Goal: Task Accomplishment & Management: Use online tool/utility

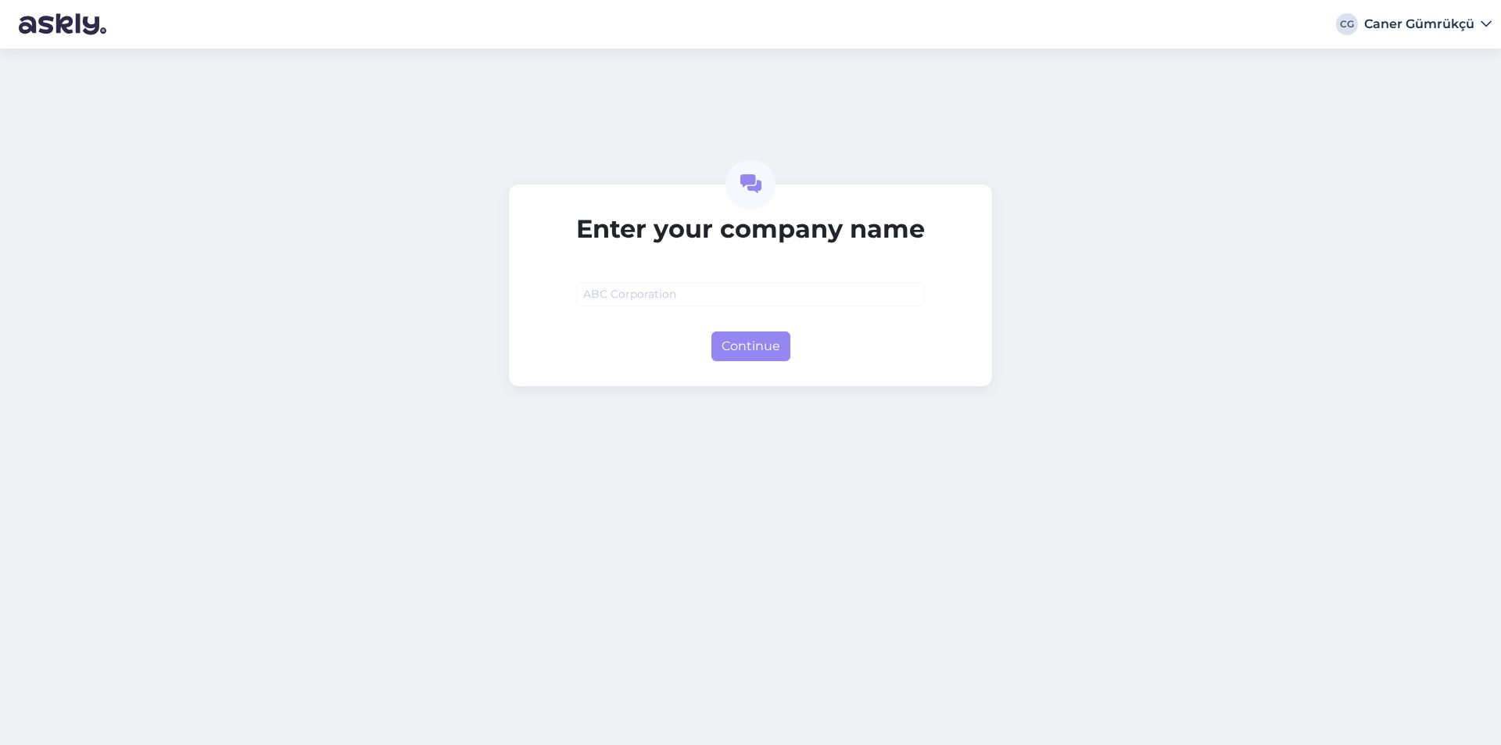
click at [690, 293] on input "text" at bounding box center [750, 294] width 349 height 24
type input "beykozlular"
click at [761, 357] on button "Continue" at bounding box center [750, 347] width 79 height 30
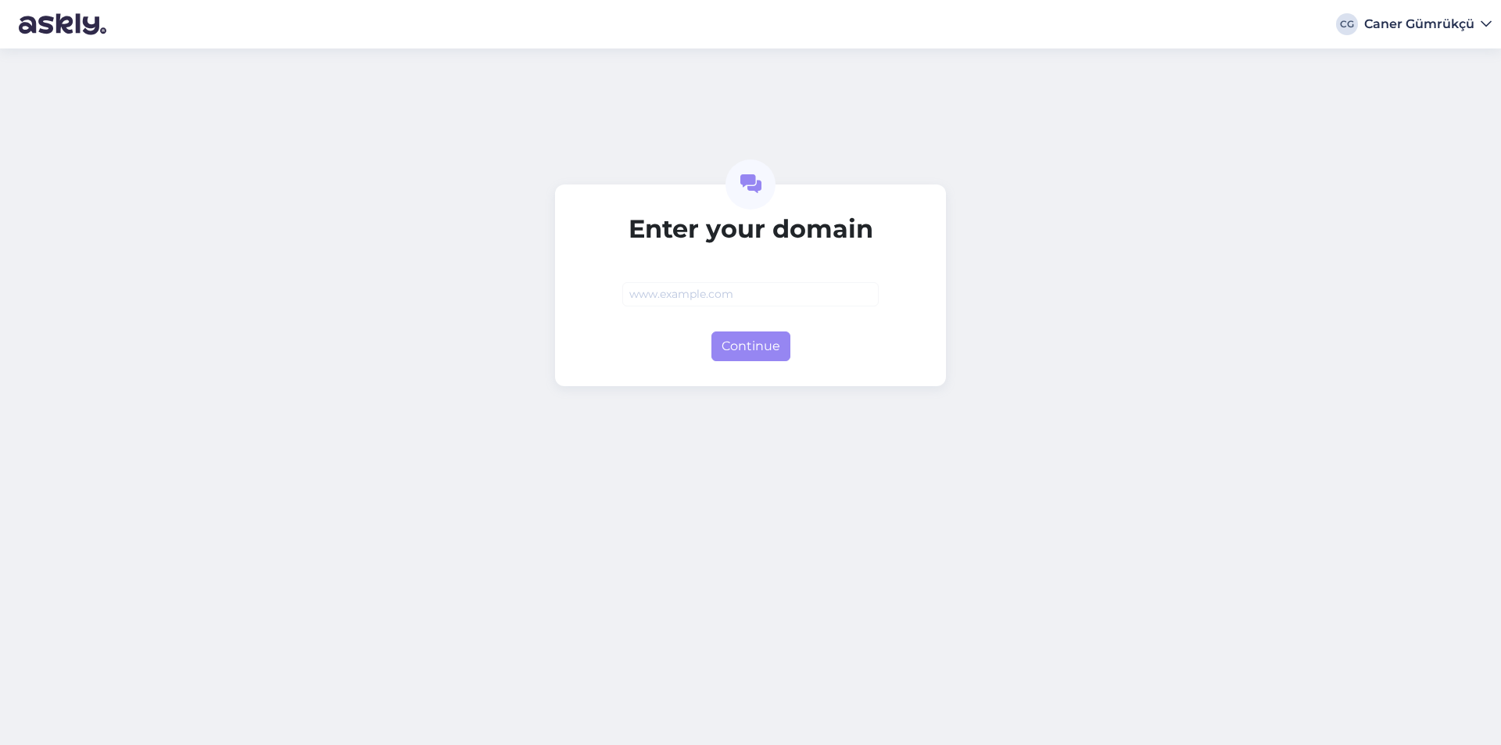
click at [743, 297] on input "text" at bounding box center [750, 294] width 256 height 24
type input "sadasdasd"
click at [755, 334] on button "Continue" at bounding box center [750, 347] width 79 height 30
type input "sadasdasdsadasd"
type input "[DOMAIN_NAME]"
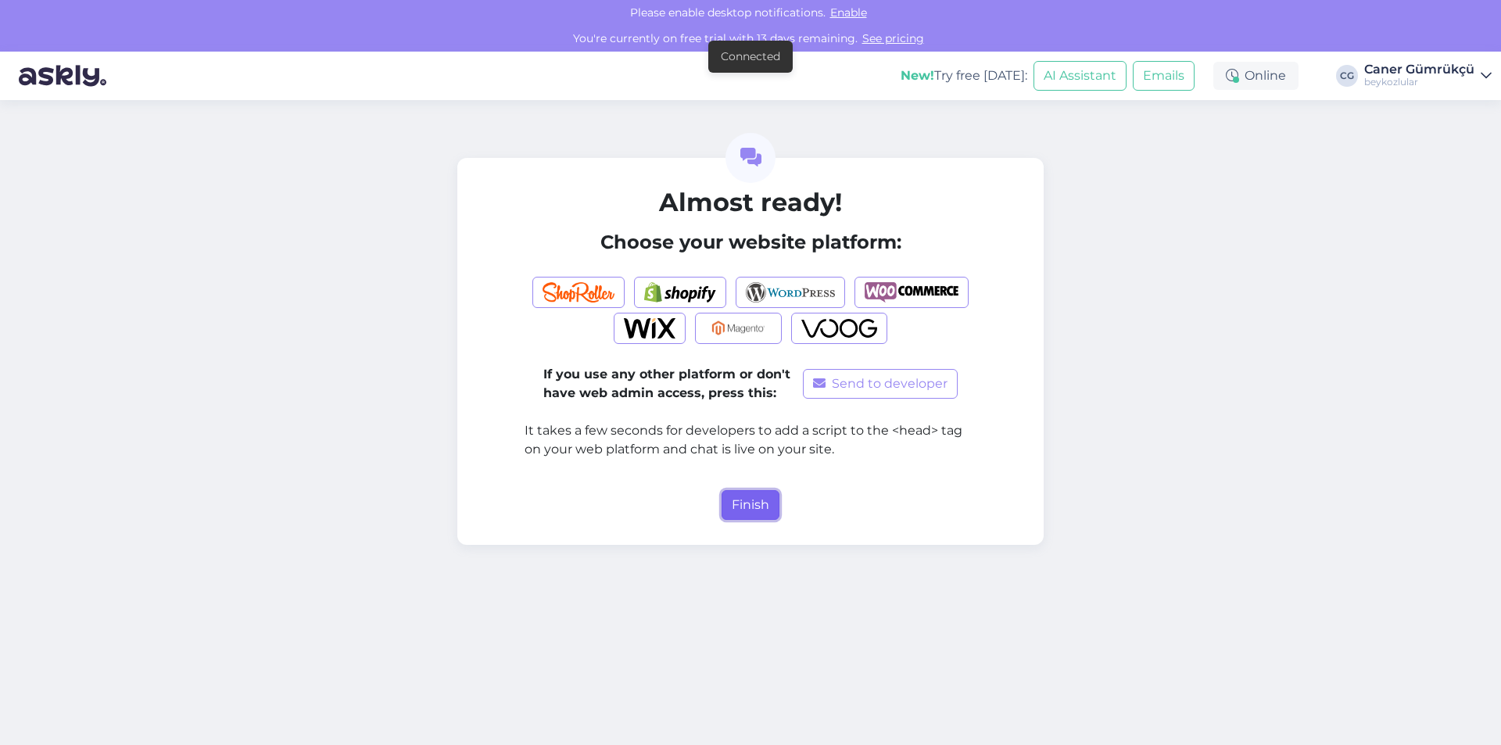
click at [726, 505] on button "Finish" at bounding box center [751, 505] width 58 height 30
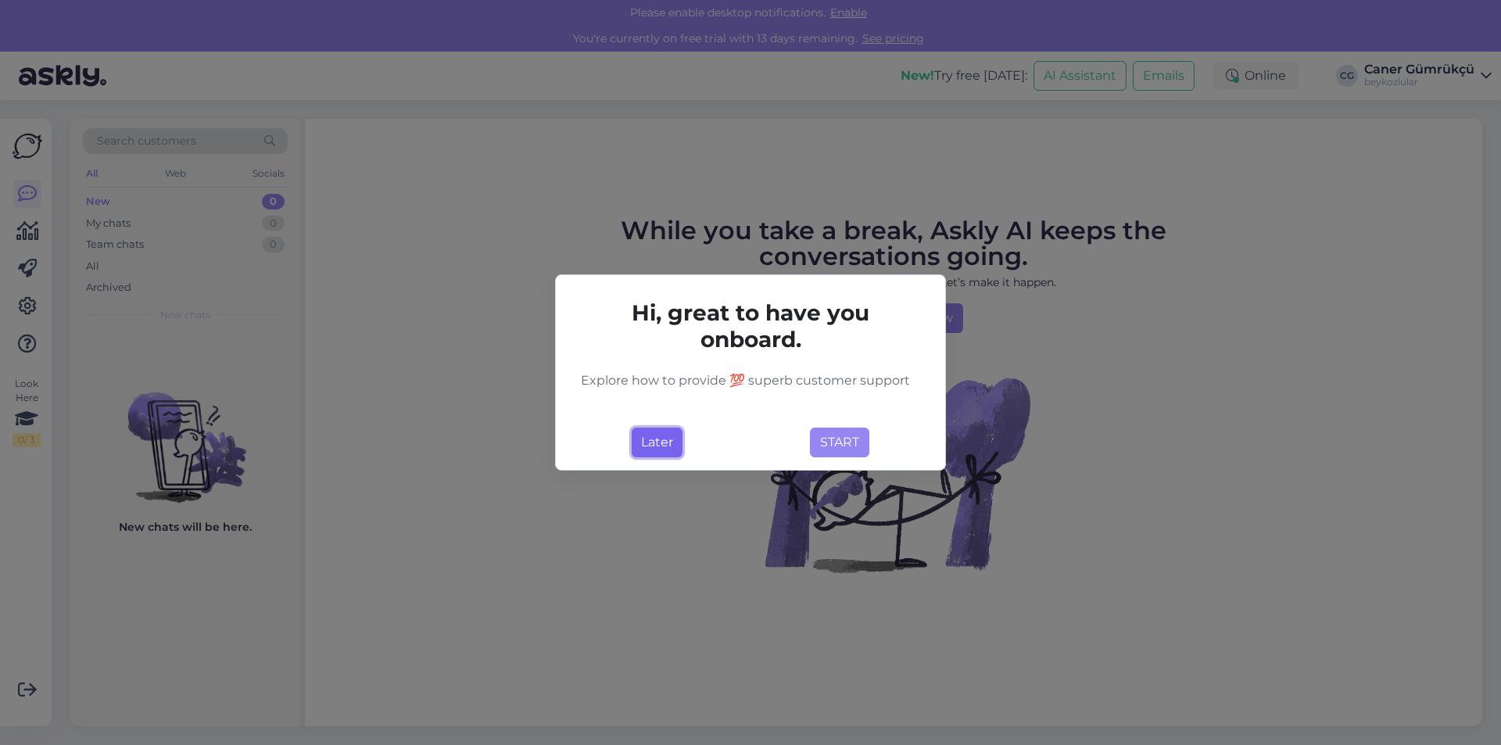
click at [679, 450] on button "Later" at bounding box center [657, 443] width 51 height 30
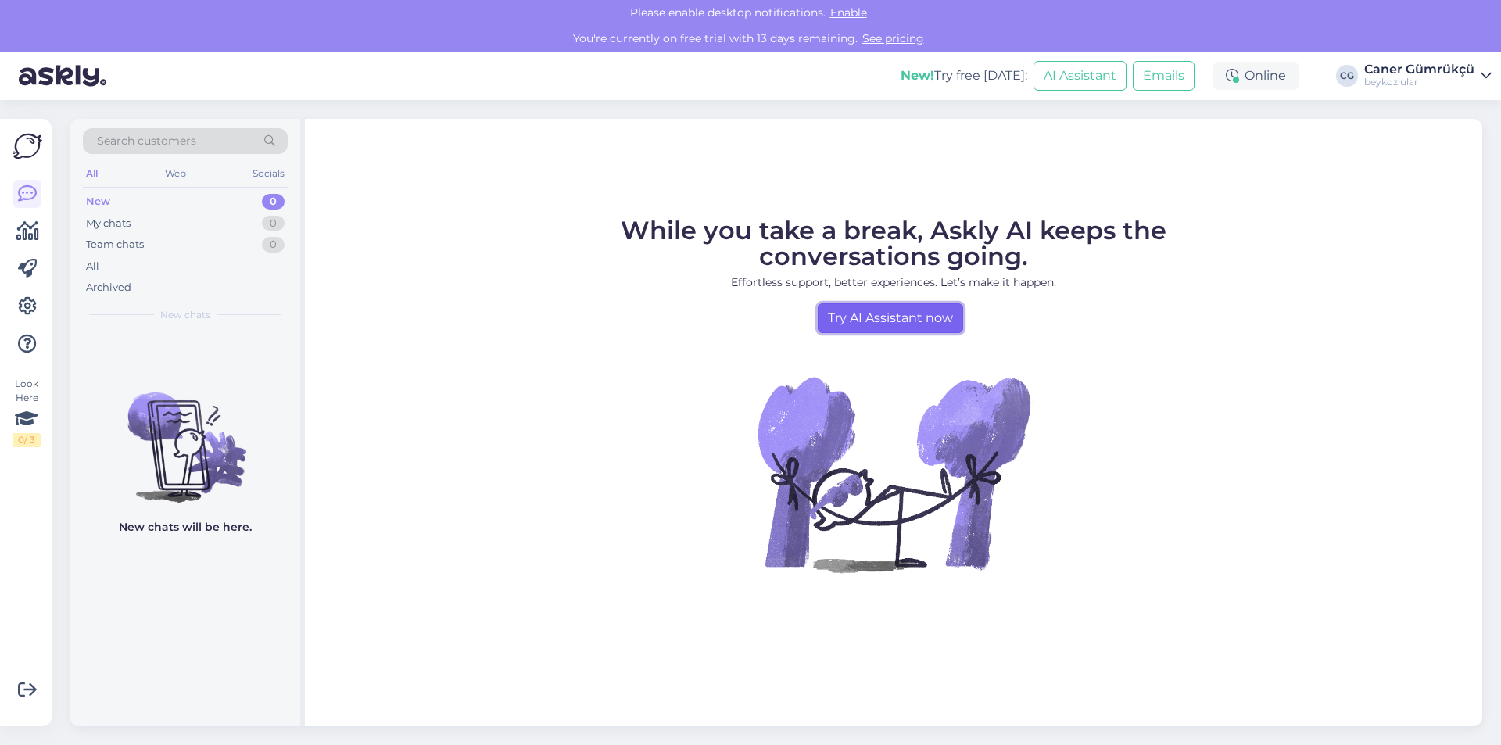
click at [916, 328] on link "Try AI Assistant now" at bounding box center [890, 318] width 145 height 30
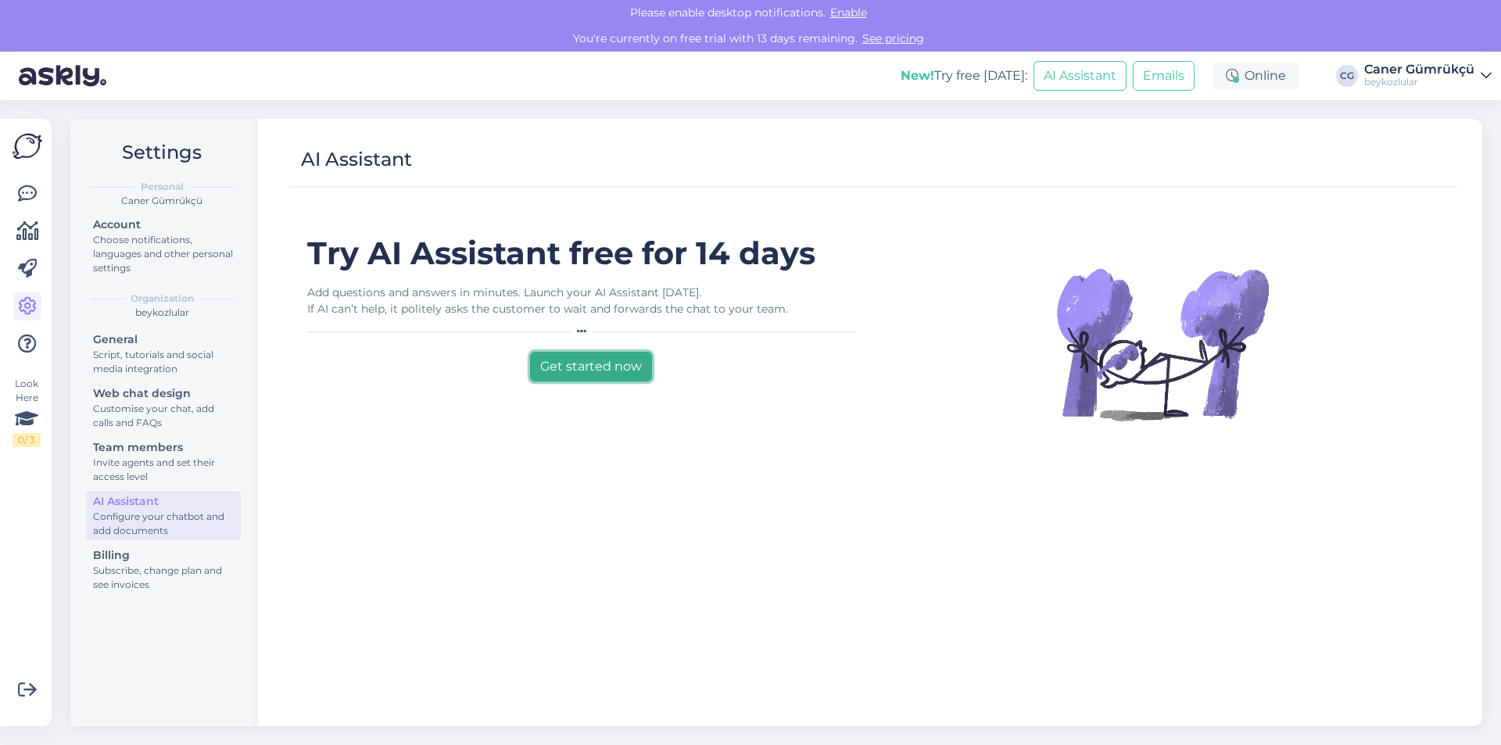
click at [629, 375] on button "Get started now" at bounding box center [591, 367] width 122 height 30
